Goal: Task Accomplishment & Management: Manage account settings

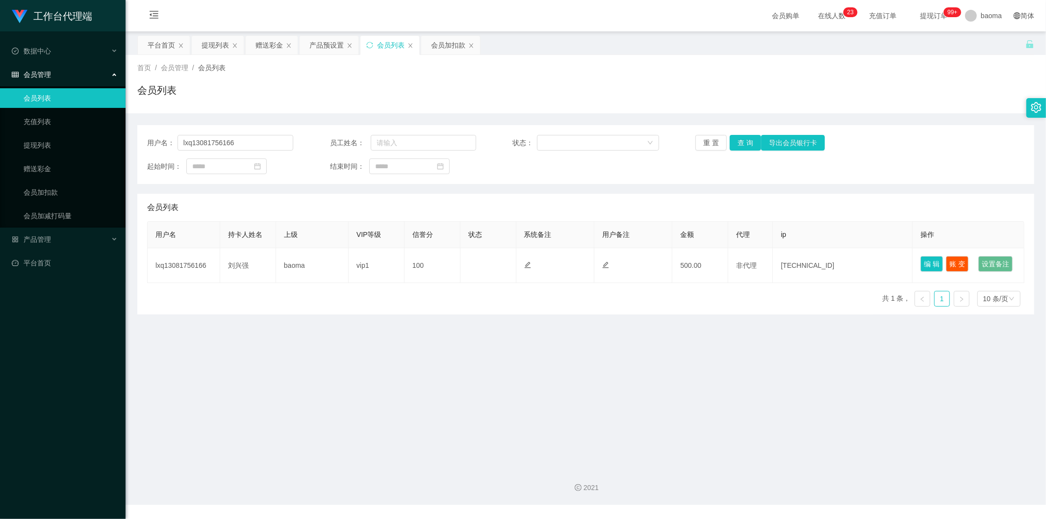
click at [389, 41] on div "会员列表" at bounding box center [390, 45] width 27 height 19
click at [738, 138] on button "查 询" at bounding box center [745, 143] width 31 height 16
drag, startPoint x: 248, startPoint y: 141, endPoint x: 76, endPoint y: 112, distance: 174.2
click at [69, 111] on section "工作台代理端 数据中心 会员管理 会员列表 充值列表 提现列表 赠送彩金 会员加扣款 会员加减打码量 产品管理 平台首页 保存配置 重置配置 整体风格设置 主…" at bounding box center [523, 252] width 1046 height 505
click at [748, 141] on button "查 询" at bounding box center [745, 143] width 31 height 16
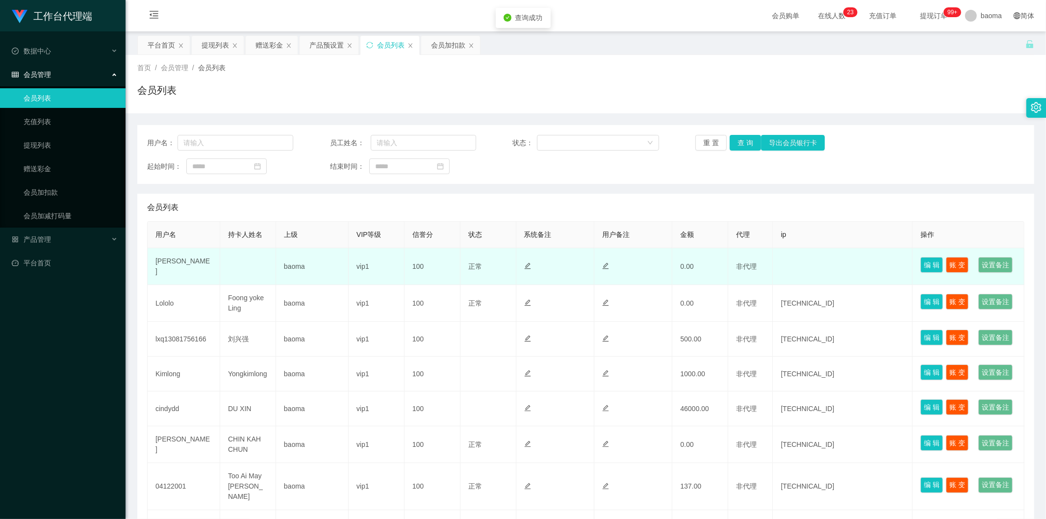
click at [170, 274] on td "[PERSON_NAME]" at bounding box center [184, 266] width 73 height 37
copy td "[PERSON_NAME]"
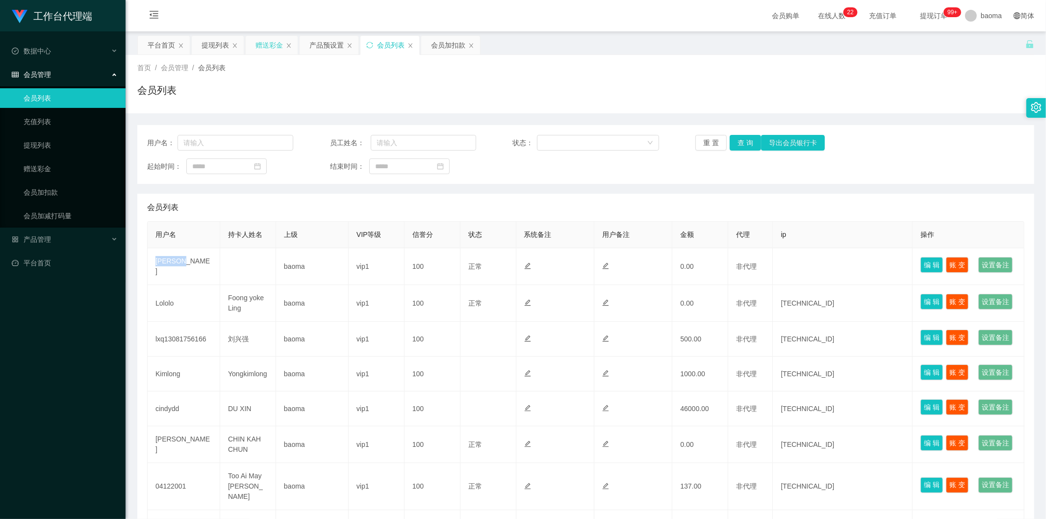
drag, startPoint x: 267, startPoint y: 46, endPoint x: 268, endPoint y: 54, distance: 8.5
click at [267, 47] on div "赠送彩金" at bounding box center [269, 45] width 27 height 19
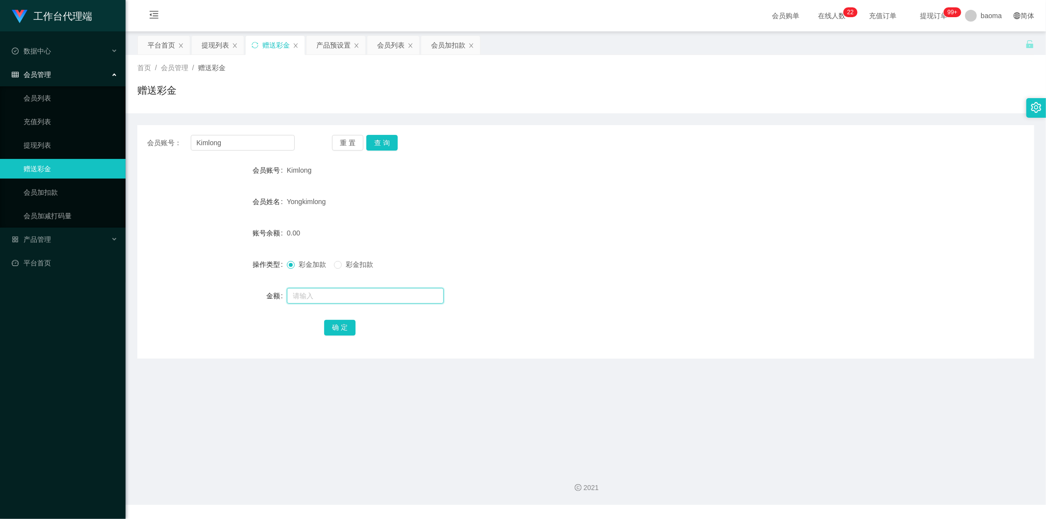
click at [317, 295] on input "text" at bounding box center [365, 296] width 157 height 16
paste input "[PERSON_NAME]"
type input "[PERSON_NAME]"
drag, startPoint x: 246, startPoint y: 282, endPoint x: 201, endPoint y: 272, distance: 46.2
click at [201, 272] on form "会员账号 Kimlong 会员姓名 [PERSON_NAME] 账号余额 0.00 操作类型 彩金加款 彩金扣款 金额 JoeyTJY 确 定" at bounding box center [585, 248] width 897 height 177
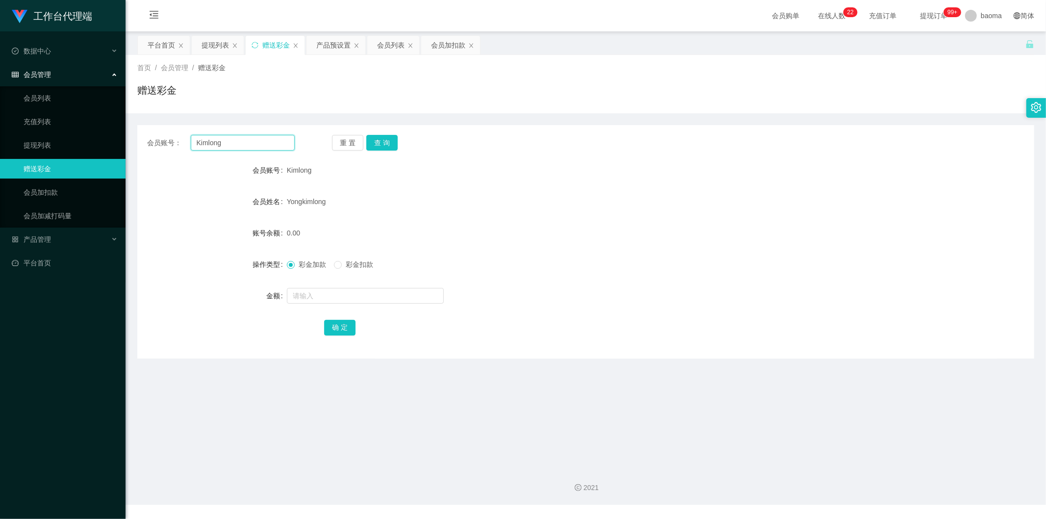
drag, startPoint x: 190, startPoint y: 134, endPoint x: 133, endPoint y: 129, distance: 57.1
click at [104, 115] on section "工作台代理端 数据中心 会员管理 会员列表 充值列表 提现列表 赠送彩金 会员加扣款 会员加减打码量 产品管理 平台首页 保存配置 重置配置 整体风格设置 主…" at bounding box center [523, 252] width 1046 height 505
paste input "[PERSON_NAME]"
type input "[PERSON_NAME]"
click at [387, 139] on button "查 询" at bounding box center [381, 143] width 31 height 16
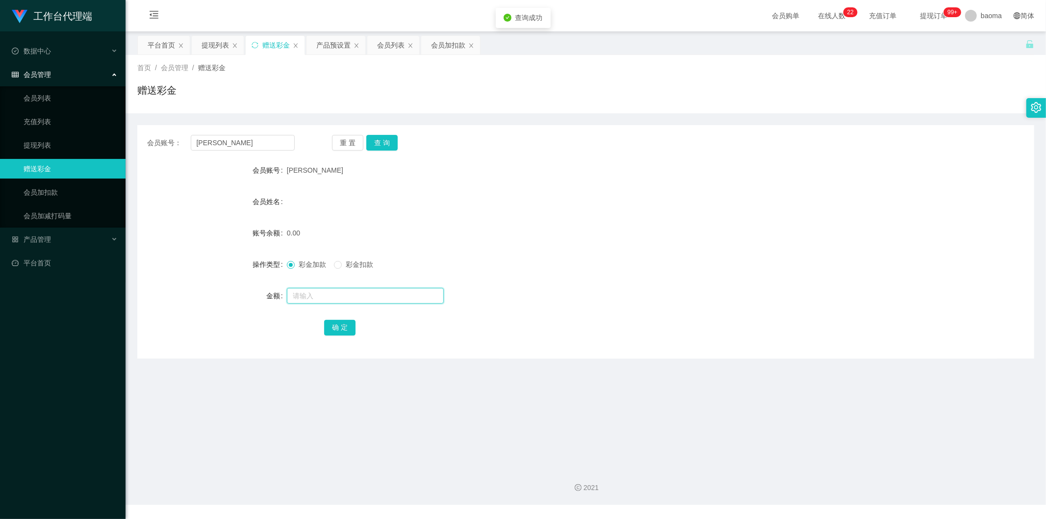
click at [327, 295] on input "text" at bounding box center [365, 296] width 157 height 16
type input "100"
click at [346, 326] on button "确 定" at bounding box center [339, 328] width 31 height 16
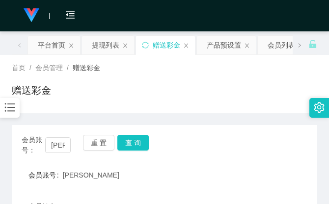
click at [253, 78] on div "首页 / 会员管理 / 赠送彩金 / 赠送彩金" at bounding box center [164, 84] width 305 height 43
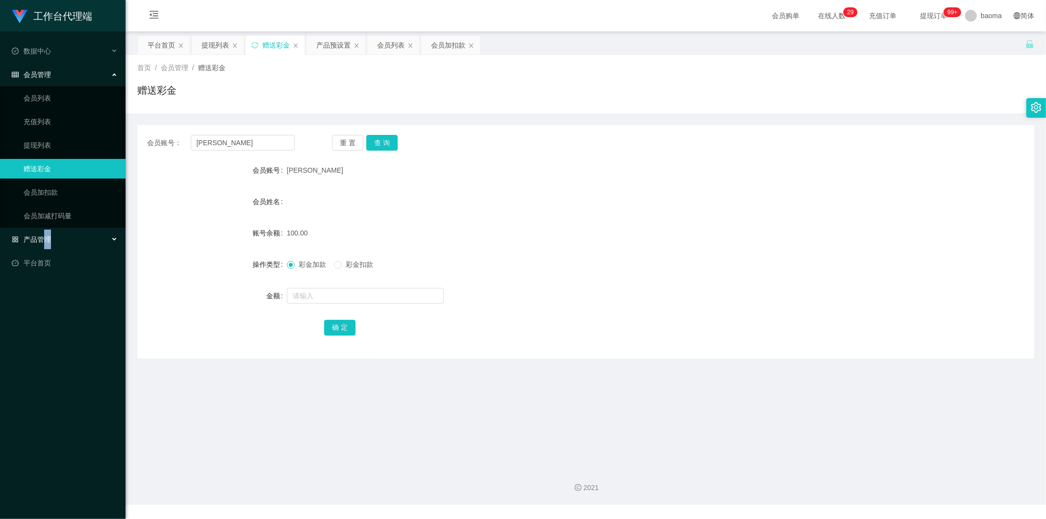
drag, startPoint x: 48, startPoint y: 239, endPoint x: 40, endPoint y: 238, distance: 8.0
click at [47, 239] on span "产品管理" at bounding box center [31, 239] width 39 height 8
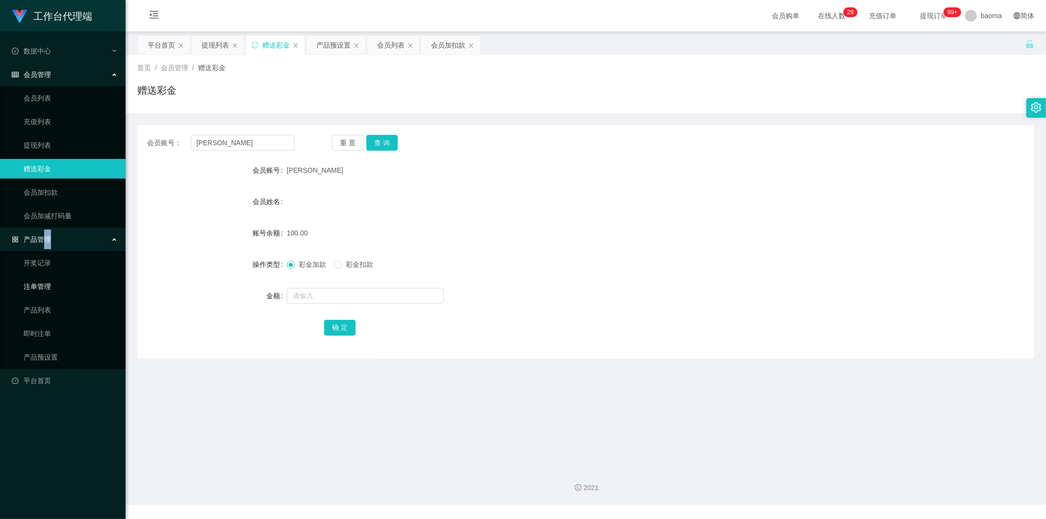
drag, startPoint x: 45, startPoint y: 284, endPoint x: 33, endPoint y: 284, distance: 11.8
click at [47, 284] on link "注单管理" at bounding box center [71, 287] width 94 height 20
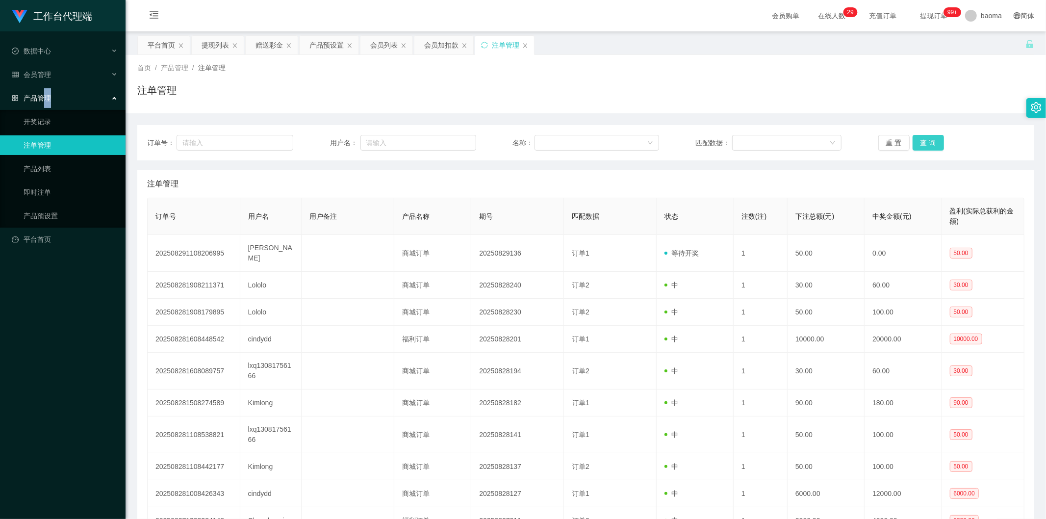
click at [933, 138] on button "查 询" at bounding box center [928, 143] width 31 height 16
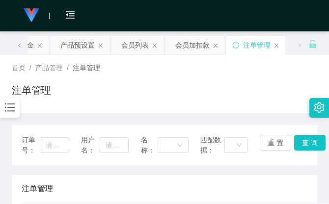
drag, startPoint x: 273, startPoint y: 75, endPoint x: 270, endPoint y: 58, distance: 16.9
click at [272, 71] on div "首页 / 产品管理 / 注单管理 / 注单管理" at bounding box center [164, 84] width 305 height 43
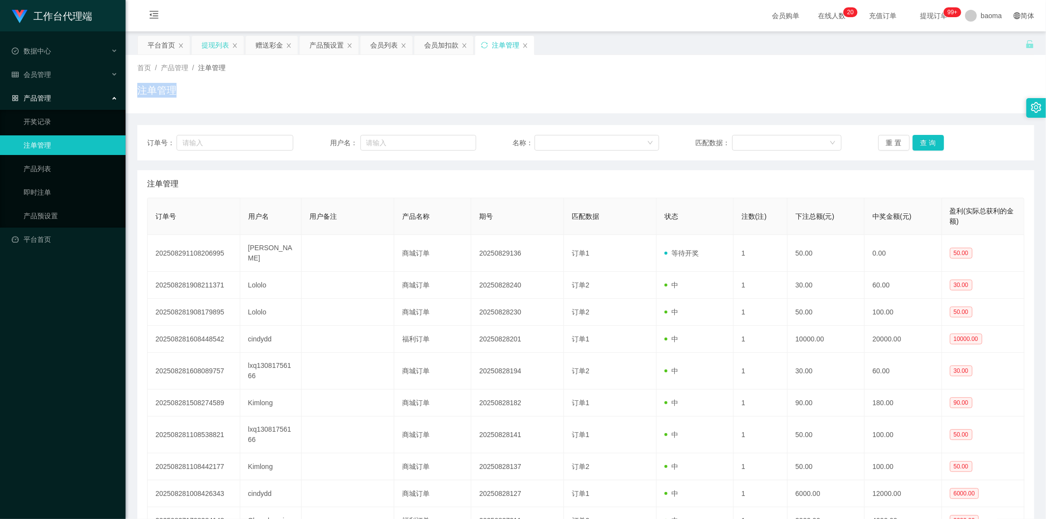
click at [207, 47] on div "提现列表" at bounding box center [215, 45] width 27 height 19
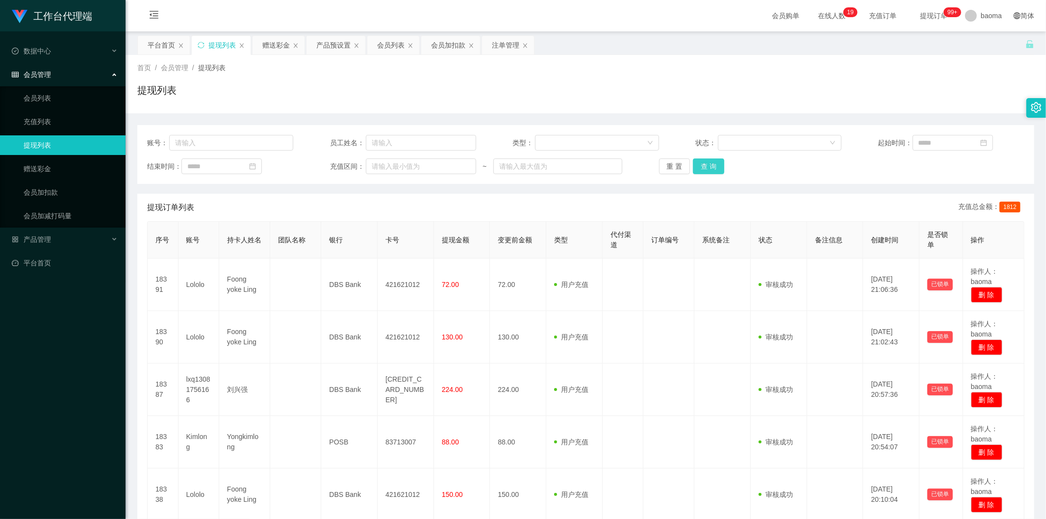
click at [710, 167] on button "查 询" at bounding box center [708, 166] width 31 height 16
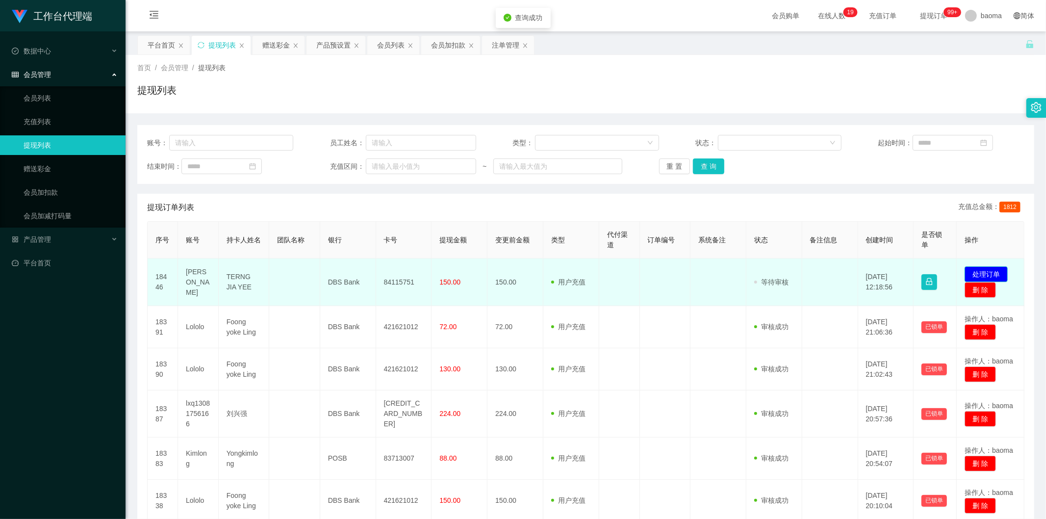
click at [976, 272] on button "处理订单" at bounding box center [986, 274] width 43 height 16
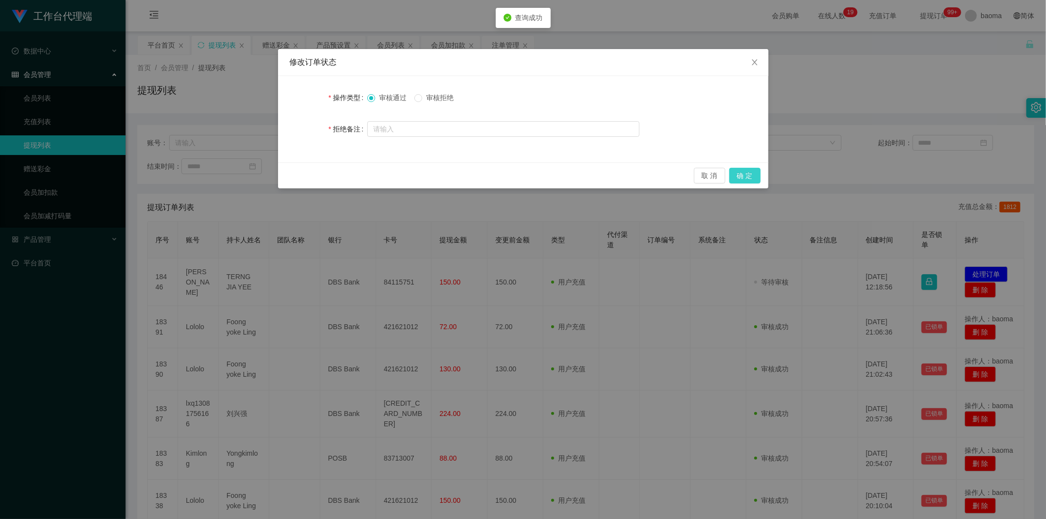
click at [741, 175] on button "确 定" at bounding box center [744, 176] width 31 height 16
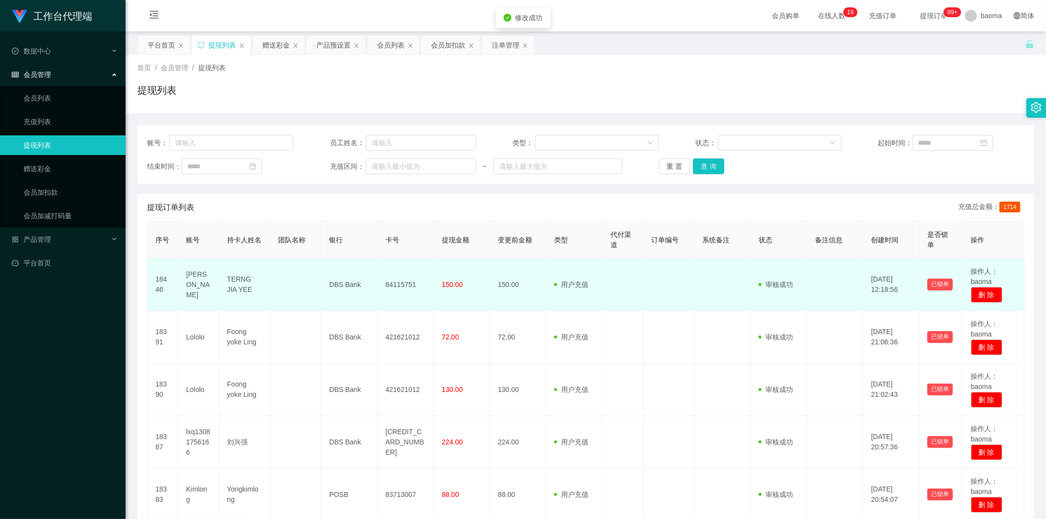
click at [398, 287] on td "84115751" at bounding box center [406, 285] width 56 height 52
copy td "84115751"
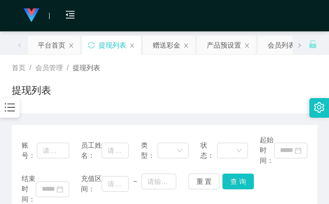
drag, startPoint x: 203, startPoint y: 69, endPoint x: 248, endPoint y: 23, distance: 64.5
click at [205, 65] on div "首页 / 会员管理 / 提现列表 /" at bounding box center [164, 68] width 305 height 10
